Goal: Transaction & Acquisition: Book appointment/travel/reservation

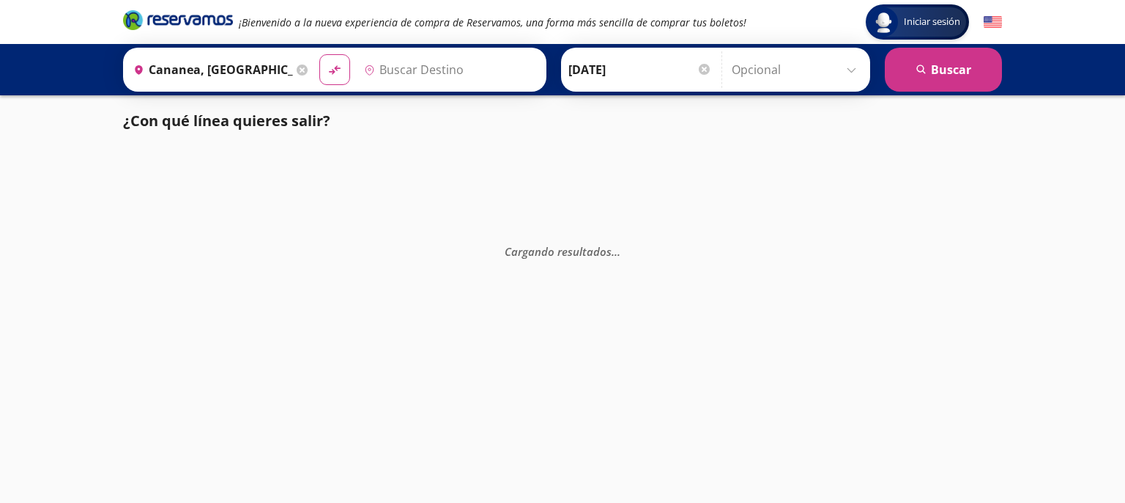
type input "Nogales, [GEOGRAPHIC_DATA]"
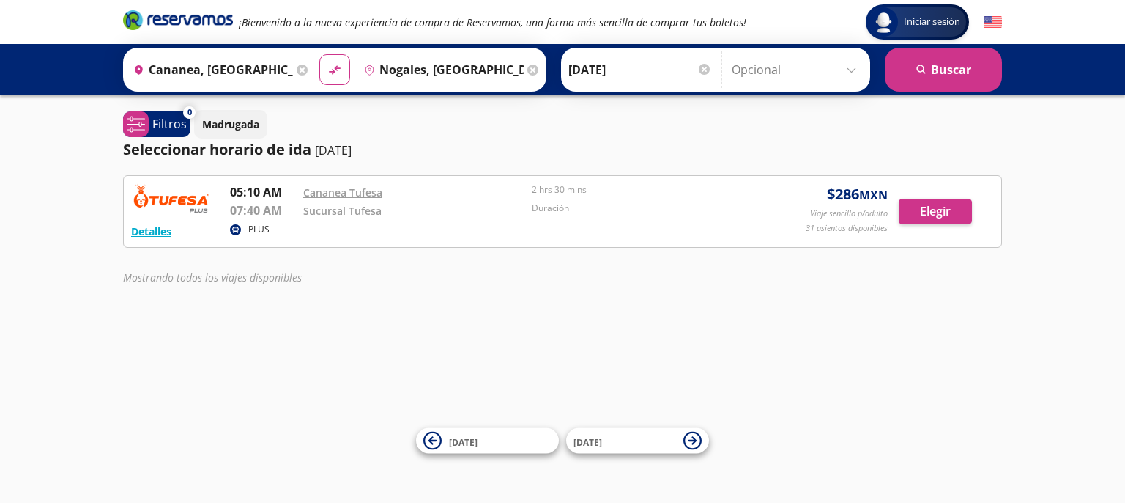
click at [392, 376] on div "Iniciar sesión Iniciar sesión ¡Bienvenido a la nueva experiencia de compra de R…" at bounding box center [562, 251] width 1125 height 503
click at [491, 443] on span "[DATE]" at bounding box center [500, 440] width 103 height 18
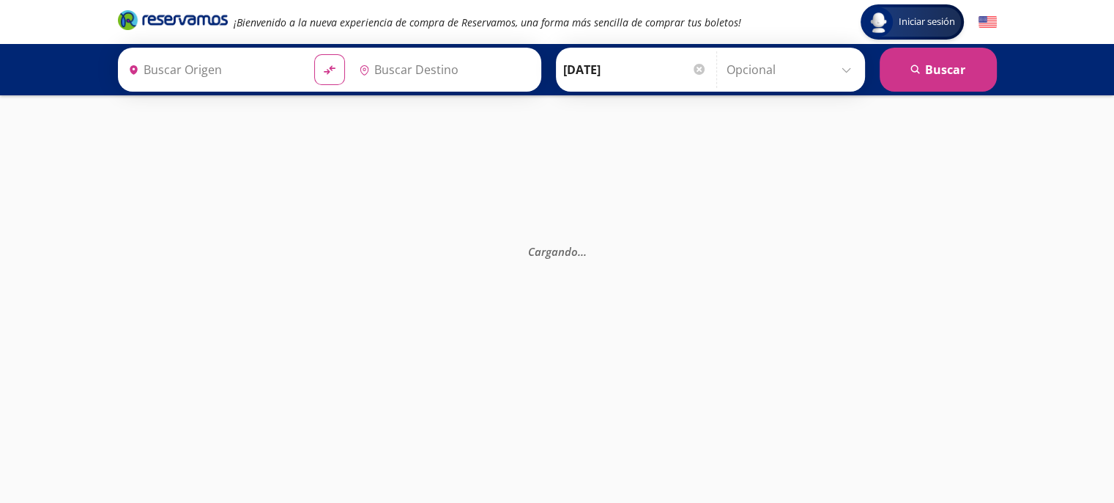
type input "Cananea, [GEOGRAPHIC_DATA]"
type input "Nogales, [GEOGRAPHIC_DATA]"
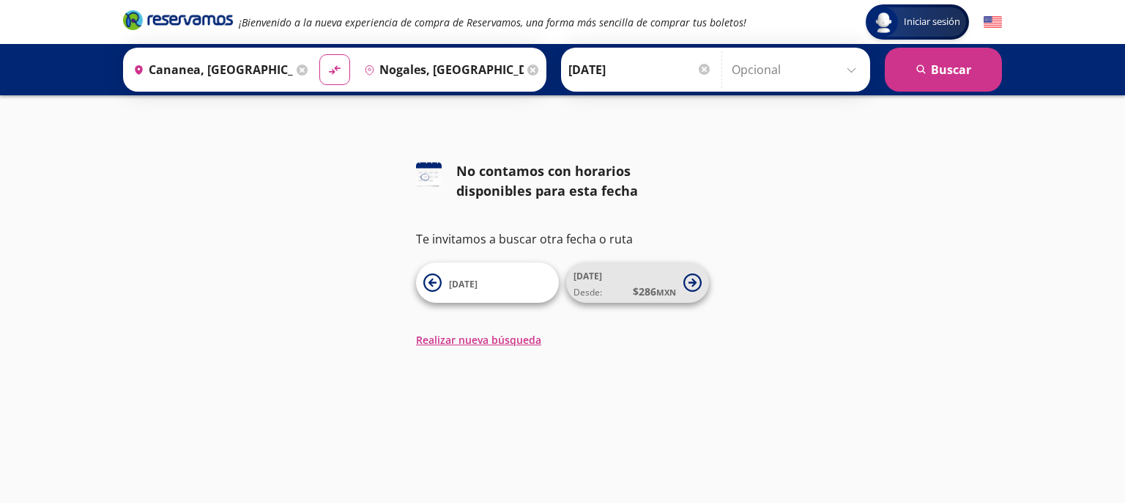
click at [644, 286] on span "$ 286 MXN" at bounding box center [654, 291] width 43 height 15
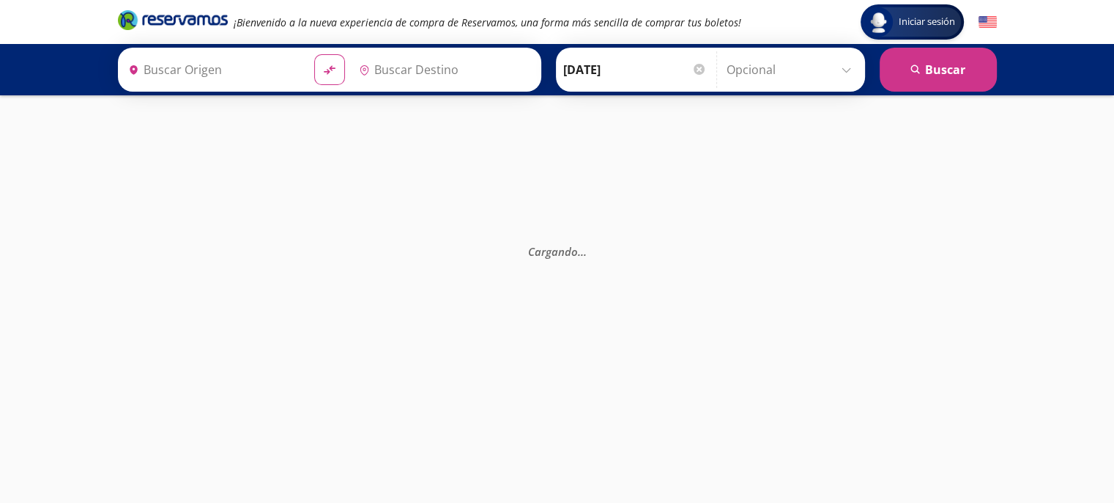
type input "Nogales, [GEOGRAPHIC_DATA]"
type input "Cananea, [GEOGRAPHIC_DATA]"
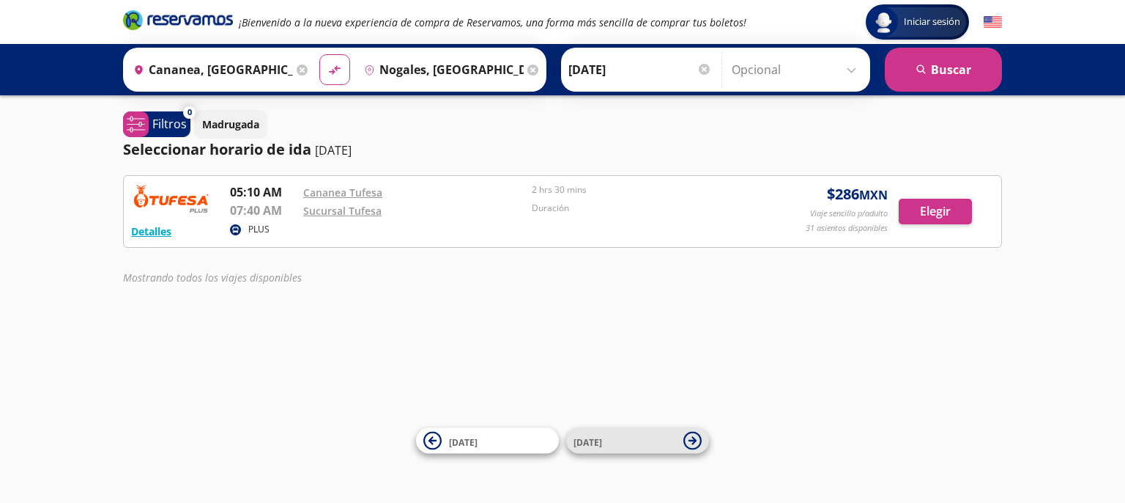
click at [611, 439] on span "[DATE]" at bounding box center [625, 440] width 103 height 18
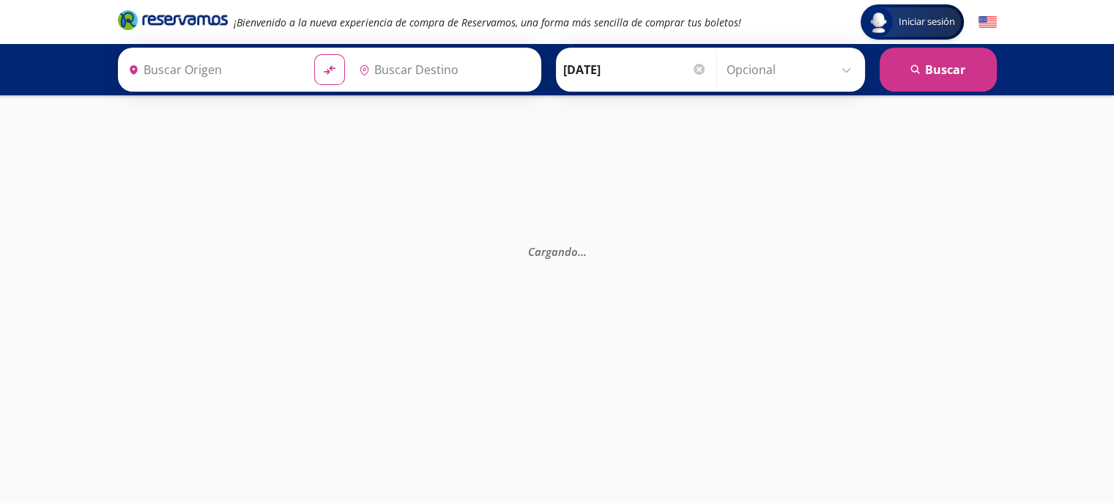
type input "Nogales, [GEOGRAPHIC_DATA]"
type input "Cananea, [GEOGRAPHIC_DATA]"
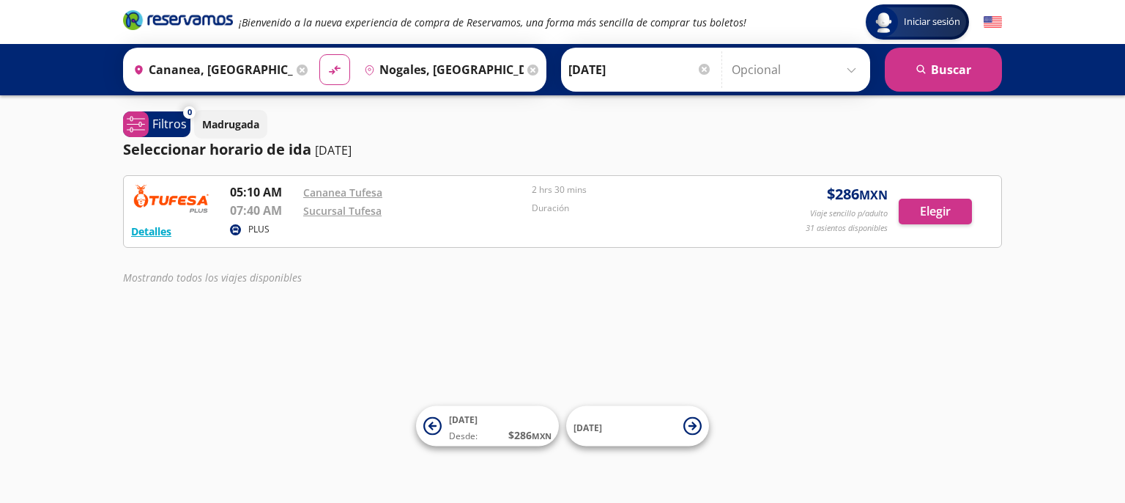
click at [804, 221] on div "Detalles PLUS 05:10 AM Cananea Tufesa 07:40 AM Sucursal Tufesa 2 hrs 30 mins Du…" at bounding box center [562, 211] width 863 height 56
click at [932, 207] on button "Elegir" at bounding box center [935, 212] width 73 height 26
